Goal: Communication & Community: Ask a question

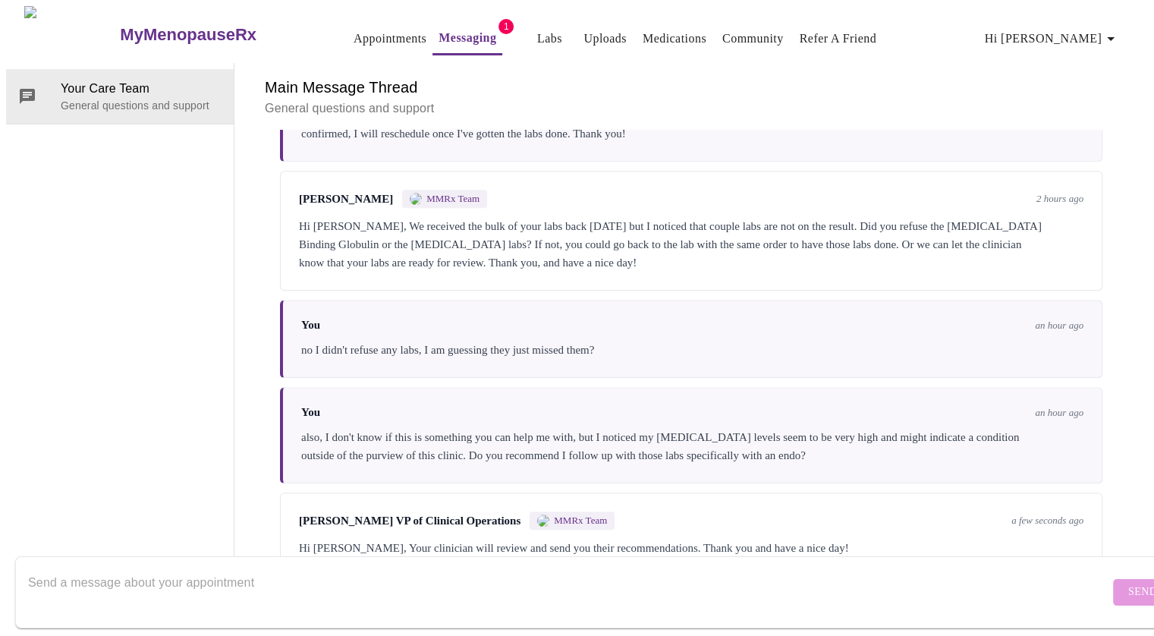
scroll to position [57, 0]
